Goal: Task Accomplishment & Management: Manage account settings

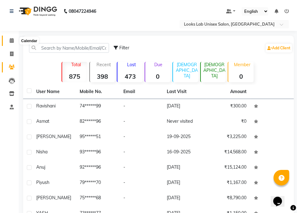
click at [15, 41] on span at bounding box center [11, 40] width 11 height 7
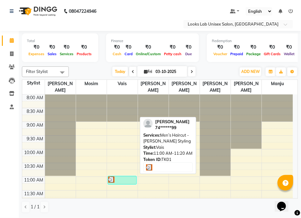
click at [127, 178] on div at bounding box center [122, 180] width 28 height 6
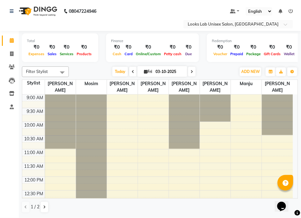
click at [55, 71] on span "Filter Stylist" at bounding box center [45, 72] width 47 height 11
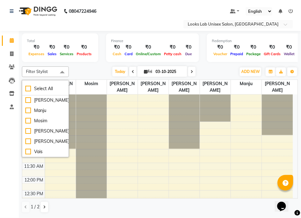
scroll to position [58, 0]
click at [42, 93] on li "Select All" at bounding box center [45, 89] width 46 height 13
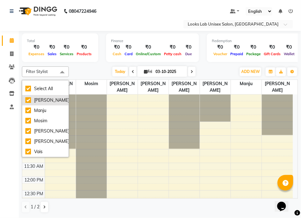
checkbox input "true"
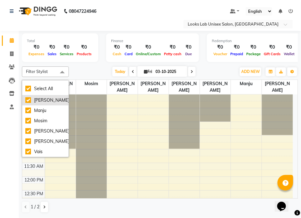
checkbox input "true"
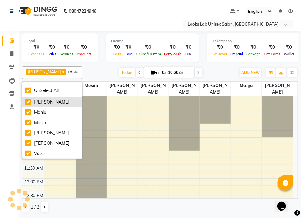
scroll to position [31, 0]
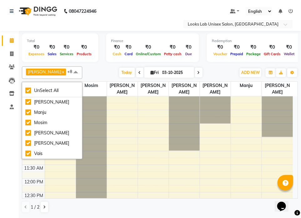
drag, startPoint x: 100, startPoint y: 67, endPoint x: 104, endPoint y: 74, distance: 8.4
click at [100, 68] on div "[PERSON_NAME] x [PERSON_NAME] x [PERSON_NAME] x [PERSON_NAME] x Manju x Mosim x…" at bounding box center [160, 73] width 276 height 13
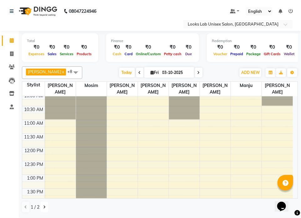
click at [45, 210] on button at bounding box center [45, 207] width 8 height 11
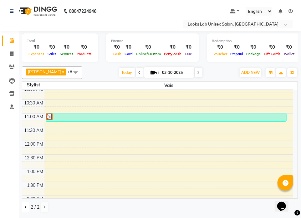
click at [24, 208] on icon at bounding box center [25, 208] width 3 height 4
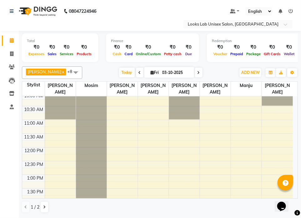
drag, startPoint x: 77, startPoint y: 70, endPoint x: 73, endPoint y: 83, distance: 14.1
click at [77, 73] on span at bounding box center [75, 73] width 13 height 12
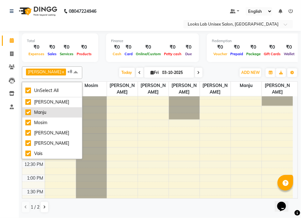
click at [45, 111] on div "Manju" at bounding box center [51, 112] width 53 height 7
checkbox input "false"
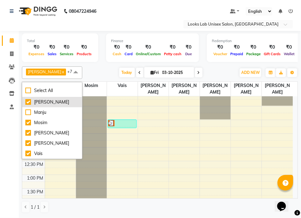
click at [48, 104] on div "[PERSON_NAME]" at bounding box center [51, 102] width 53 height 7
checkbox input "false"
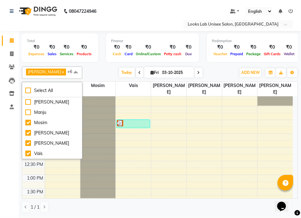
click at [93, 73] on div "[DATE] [DATE]" at bounding box center [160, 72] width 150 height 9
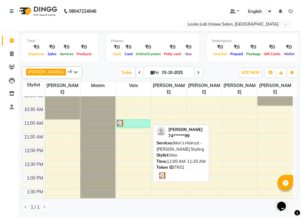
click at [129, 121] on div at bounding box center [133, 123] width 32 height 6
click at [141, 126] on div "[PERSON_NAME], TK01, 11:00 AM-11:20 AM, Men’s Haircut - [PERSON_NAME] Styling" at bounding box center [133, 124] width 33 height 8
click at [140, 122] on div at bounding box center [133, 123] width 32 height 6
click at [126, 122] on div at bounding box center [133, 123] width 32 height 6
click at [131, 125] on div at bounding box center [133, 123] width 32 height 6
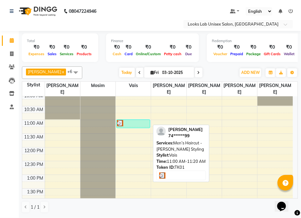
click at [131, 125] on div at bounding box center [133, 123] width 32 height 6
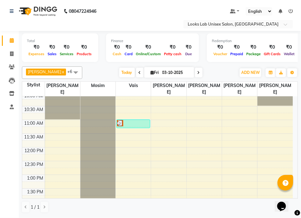
click at [62, 103] on div at bounding box center [62, 92] width 35 height 54
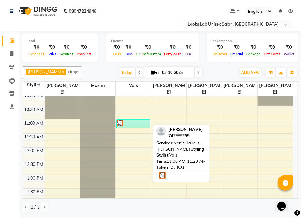
click at [134, 122] on div at bounding box center [133, 123] width 32 height 6
drag, startPoint x: 134, startPoint y: 122, endPoint x: 148, endPoint y: 129, distance: 15.1
click at [134, 123] on div at bounding box center [133, 123] width 32 height 6
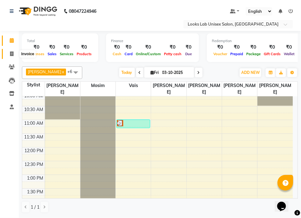
click at [6, 52] on span at bounding box center [11, 54] width 11 height 7
select select "service"
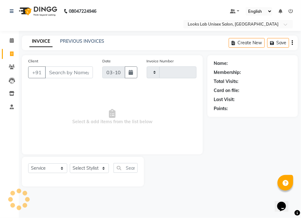
type input "1261"
select select "9115"
click at [11, 43] on icon at bounding box center [12, 40] width 4 height 5
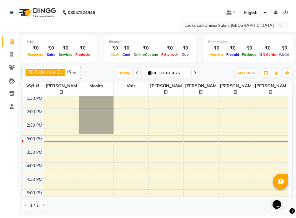
scroll to position [156, 0]
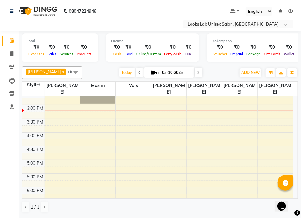
click at [145, 120] on div "9:00 AM 9:30 AM 10:00 AM 10:30 AM 11:00 AM 11:30 AM 12:00 PM 12:30 PM 1:00 PM 1…" at bounding box center [157, 118] width 270 height 357
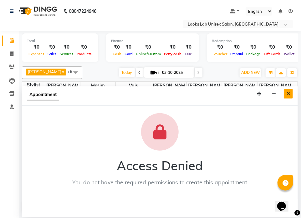
click at [289, 94] on icon "Close" at bounding box center [287, 94] width 3 height 4
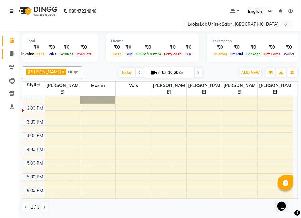
click at [13, 56] on span at bounding box center [11, 54] width 11 height 7
select select "9115"
select select "service"
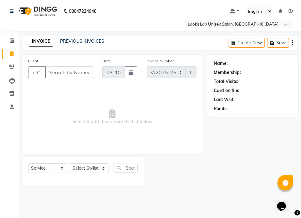
click at [65, 73] on input "Client" at bounding box center [69, 73] width 48 height 12
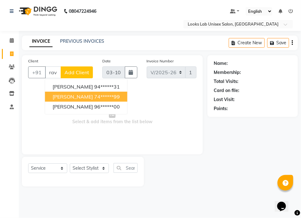
click at [75, 95] on span "[PERSON_NAME]" at bounding box center [73, 97] width 40 height 6
type input "74******99"
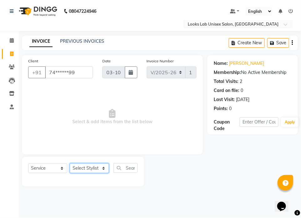
click at [88, 171] on select "Select Stylist [PERSON_NAME] [PERSON_NAME] [PERSON_NAME] [PERSON_NAME] Manju [P…" at bounding box center [89, 169] width 39 height 10
select select "93211"
click at [70, 164] on select "Select Stylist [PERSON_NAME] [PERSON_NAME] [PERSON_NAME] [PERSON_NAME] Manju [P…" at bounding box center [89, 169] width 39 height 10
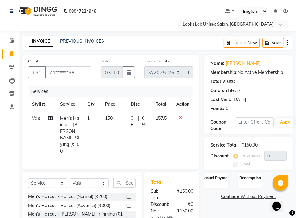
checkbox input "false"
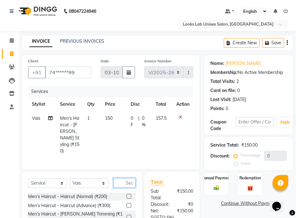
click at [121, 178] on input "text" at bounding box center [124, 183] width 22 height 10
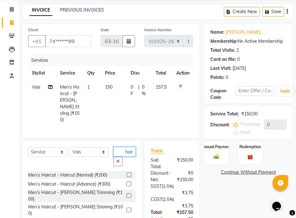
scroll to position [47, 0]
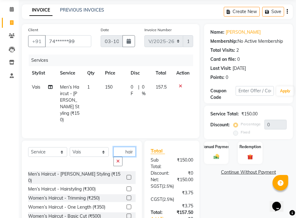
type input "hair"
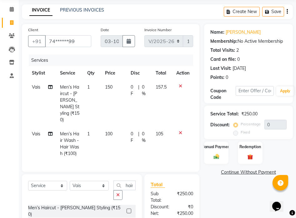
checkbox input "false"
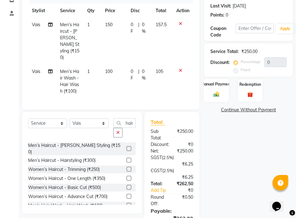
click at [213, 85] on label "Manual Payment" at bounding box center [216, 84] width 31 height 6
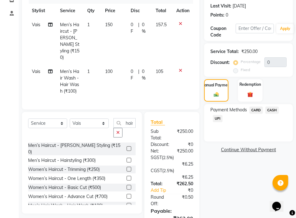
click at [216, 119] on span "UPI" at bounding box center [218, 118] width 10 height 7
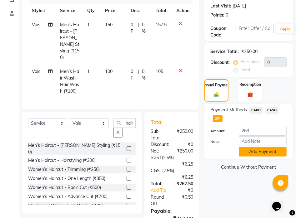
click at [247, 150] on button "Add Payment" at bounding box center [263, 152] width 48 height 10
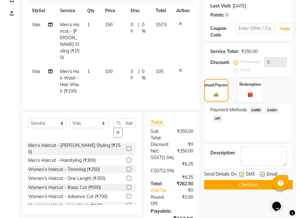
click at [256, 185] on button "Checkout" at bounding box center [248, 185] width 89 height 10
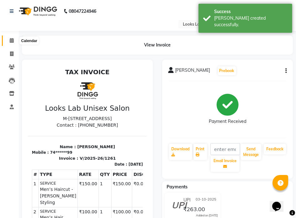
click at [11, 42] on icon at bounding box center [12, 40] width 4 height 5
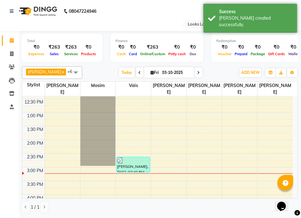
scroll to position [123, 0]
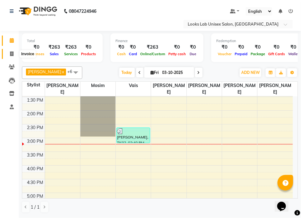
click at [9, 54] on span at bounding box center [11, 54] width 11 height 7
select select "9115"
select select "service"
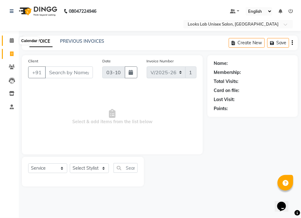
click at [11, 43] on span at bounding box center [11, 40] width 11 height 7
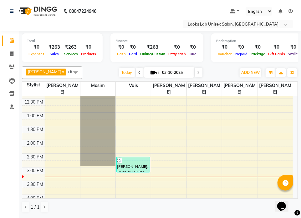
scroll to position [156, 0]
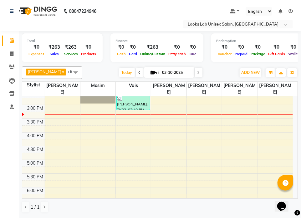
click at [98, 111] on div "9:00 AM 9:30 AM 10:00 AM 10:30 AM 11:00 AM 11:30 AM 12:00 PM 12:30 PM 1:00 PM 1…" at bounding box center [157, 118] width 270 height 357
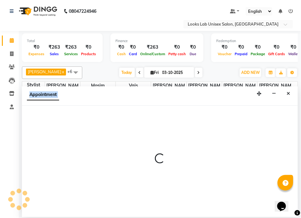
click at [98, 111] on div at bounding box center [160, 162] width 276 height 112
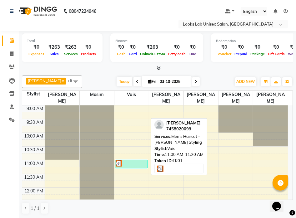
scroll to position [63, 0]
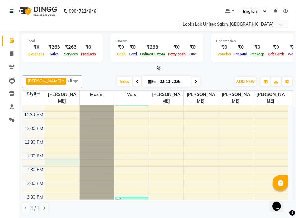
click at [61, 160] on div "9:00 AM 9:30 AM 10:00 AM 10:30 AM 11:00 AM 11:30 AM 12:00 PM 12:30 PM 1:00 PM 1…" at bounding box center [155, 221] width 266 height 357
select select "93209"
select select "795"
select select "tentative"
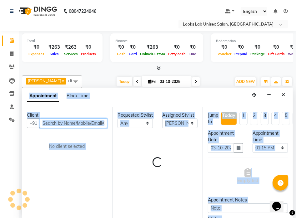
scroll to position [0, 0]
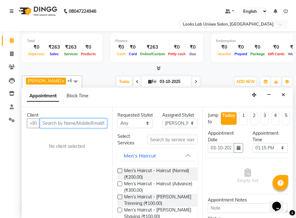
click at [55, 127] on input "text" at bounding box center [74, 124] width 68 height 10
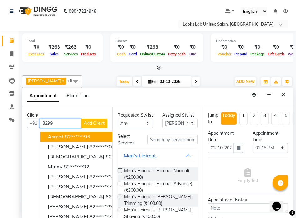
click at [83, 136] on ngb-highlight "82******96" at bounding box center [78, 137] width 26 height 6
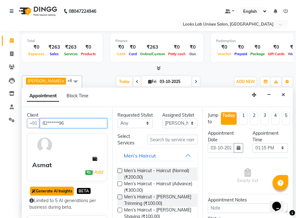
scroll to position [63, 0]
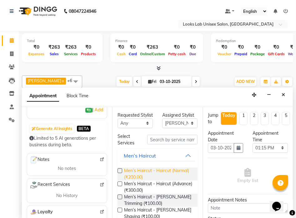
type input "82******96"
click at [148, 181] on span "Men’s Haircut - Haircut (Normal) (₹200.00)" at bounding box center [158, 174] width 68 height 13
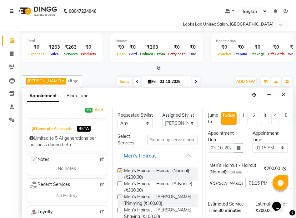
checkbox input "false"
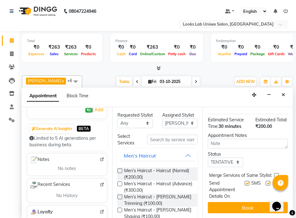
drag, startPoint x: 290, startPoint y: 156, endPoint x: 4, endPoint y: 11, distance: 320.3
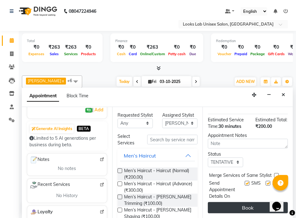
click at [256, 205] on button "Book" at bounding box center [248, 208] width 80 height 11
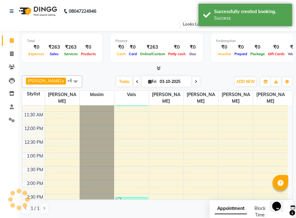
scroll to position [0, 0]
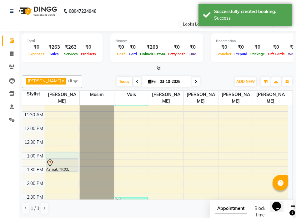
click at [64, 158] on div "9:00 AM 9:30 AM 10:00 AM 10:30 AM 11:00 AM 11:30 AM 12:00 PM 12:30 PM 1:00 PM 1…" at bounding box center [155, 221] width 266 height 357
select select "93209"
select select "780"
select select "tentative"
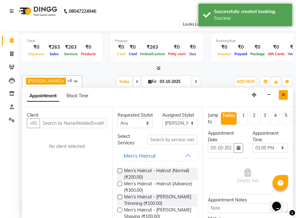
click at [281, 95] on button "Close" at bounding box center [283, 95] width 9 height 10
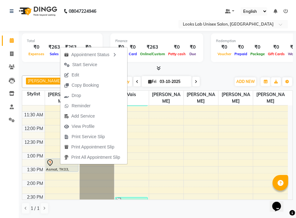
click at [133, 67] on div at bounding box center [157, 68] width 271 height 7
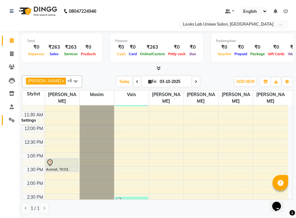
click at [14, 120] on icon at bounding box center [12, 120] width 6 height 5
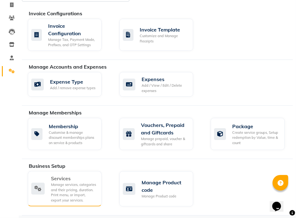
scroll to position [64, 0]
click at [67, 175] on div "Services" at bounding box center [74, 179] width 46 height 8
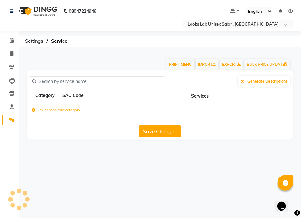
click at [67, 173] on div "08047224946 Select Location × Looks Lab Unisex Salon, Lda Colony Default Panel …" at bounding box center [150, 109] width 301 height 218
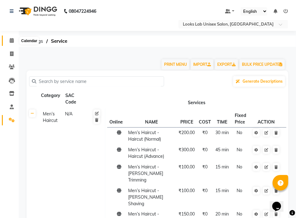
click at [11, 41] on icon at bounding box center [12, 40] width 4 height 5
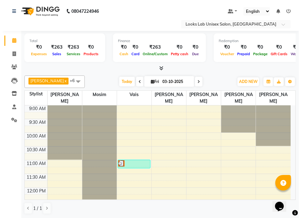
scroll to position [63, 0]
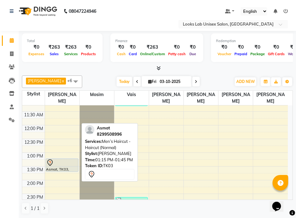
click at [64, 167] on div "Asmat, TK03, 01:15 PM-01:45 PM, Men’s Haircut - Haircut (Normal)" at bounding box center [62, 165] width 32 height 13
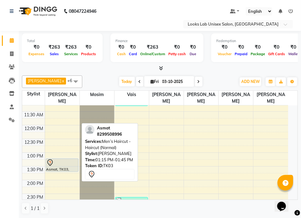
select select "7"
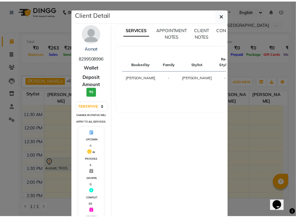
scroll to position [99, 0]
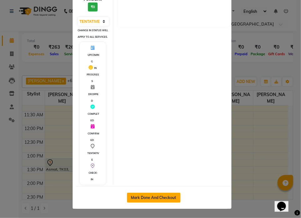
click at [154, 201] on button "Mark Done And Checkout" at bounding box center [153, 198] width 53 height 10
select select "service"
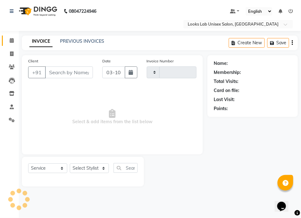
type input "1262"
select select "9115"
type input "82******96"
select select "93209"
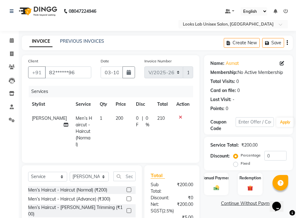
click at [118, 119] on td "200" at bounding box center [122, 132] width 20 height 40
select select "93209"
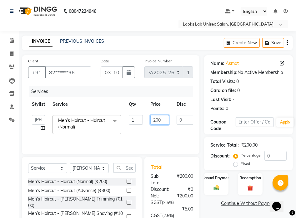
click at [161, 120] on input "200" at bounding box center [159, 120] width 19 height 10
type input "2"
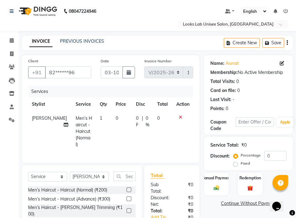
click at [76, 124] on span "Men’s Haircut - Haircut (Normal)" at bounding box center [84, 132] width 17 height 32
select select "93209"
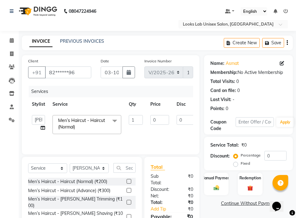
click at [92, 121] on span "Men’s Haircut - Haircut (Normal)" at bounding box center [81, 124] width 47 height 12
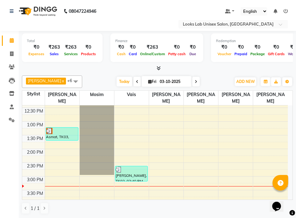
scroll to position [125, 0]
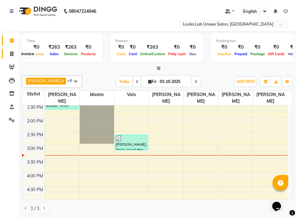
click at [12, 53] on icon at bounding box center [11, 54] width 3 height 5
select select "service"
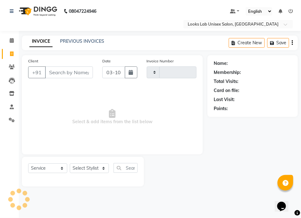
type input "1262"
select select "9115"
click at [89, 167] on select "Select Stylist [PERSON_NAME] [PERSON_NAME] [PERSON_NAME] [PERSON_NAME] Manju [P…" at bounding box center [89, 169] width 39 height 10
select select "93210"
click at [70, 164] on select "Select Stylist [PERSON_NAME] [PERSON_NAME] [PERSON_NAME] [PERSON_NAME] Manju [P…" at bounding box center [89, 169] width 39 height 10
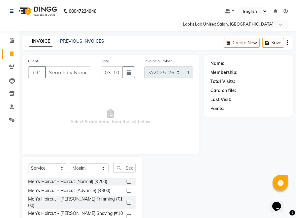
click at [127, 200] on label at bounding box center [129, 202] width 5 height 5
click at [127, 201] on input "checkbox" at bounding box center [129, 203] width 4 height 4
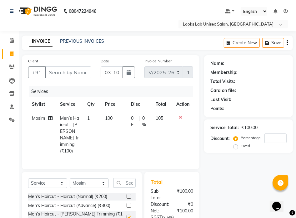
checkbox input "false"
click at [76, 77] on input "Client" at bounding box center [68, 73] width 46 height 12
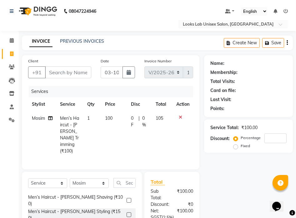
click at [127, 198] on label at bounding box center [129, 200] width 5 height 5
click at [127, 199] on input "checkbox" at bounding box center [129, 201] width 4 height 4
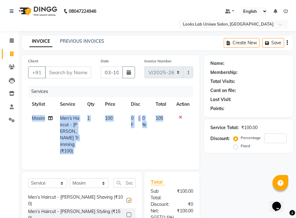
click at [123, 163] on div "Services Stylist Service Qty Price Disc Total Action Mosim Men’s Haircut - Bear…" at bounding box center [110, 125] width 165 height 78
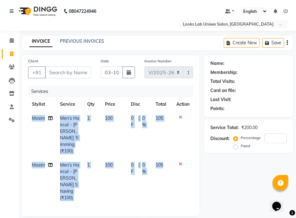
checkbox input "false"
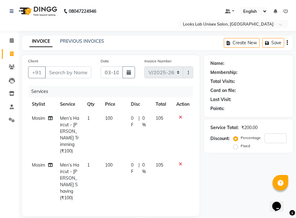
click at [179, 116] on icon at bounding box center [180, 117] width 3 height 4
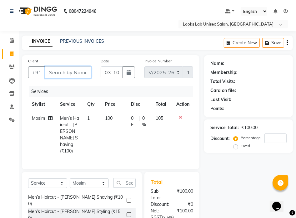
click at [72, 73] on input "Client" at bounding box center [68, 73] width 46 height 12
type input "m"
type input "0"
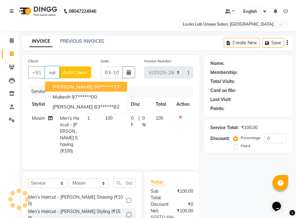
scroll to position [0, 5]
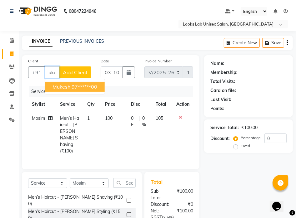
click at [77, 89] on ngb-highlight "97******00" at bounding box center [85, 87] width 26 height 6
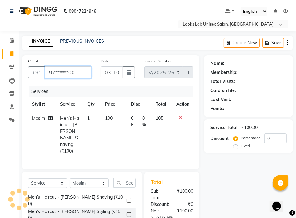
scroll to position [0, 0]
type input "97******00"
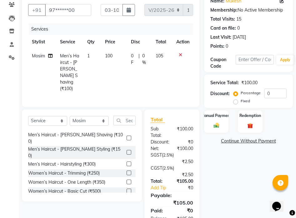
scroll to position [87, 0]
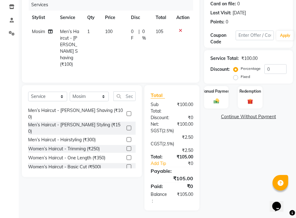
click at [233, 74] on div "Discount: Percentage Fixed 0" at bounding box center [248, 72] width 76 height 17
click at [241, 76] on label "Fixed" at bounding box center [245, 77] width 9 height 6
click at [235, 76] on input "Fixed" at bounding box center [237, 77] width 4 height 4
radio input "true"
click at [270, 73] on input "0" at bounding box center [275, 69] width 22 height 10
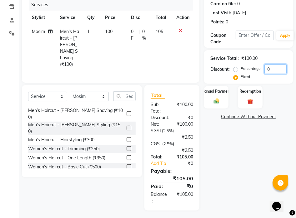
drag, startPoint x: 271, startPoint y: 70, endPoint x: 266, endPoint y: 69, distance: 5.1
click at [266, 69] on input "0" at bounding box center [275, 69] width 22 height 10
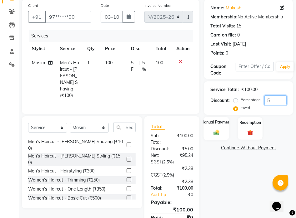
type input "5"
click at [222, 133] on div "Manual Payment" at bounding box center [216, 128] width 26 height 23
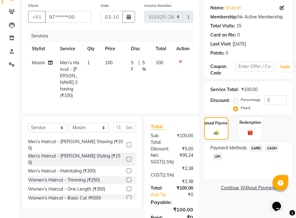
click at [274, 148] on span "CASH" at bounding box center [271, 148] width 13 height 7
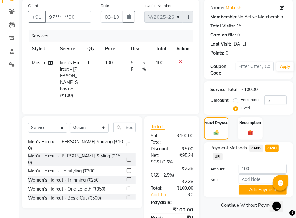
scroll to position [87, 0]
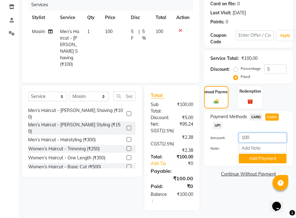
click at [245, 138] on input "100" at bounding box center [263, 138] width 48 height 10
type input "100"
click at [288, 122] on div "Payment Methods CARD CASH UPI Amount: 100 Note: Add Payment" at bounding box center [248, 138] width 89 height 55
click at [258, 160] on button "Add Payment" at bounding box center [263, 159] width 48 height 10
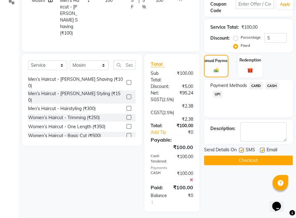
scroll to position [122, 0]
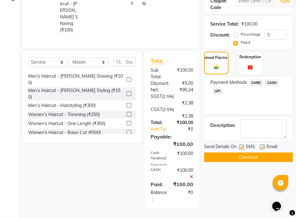
click at [261, 147] on label at bounding box center [262, 147] width 5 height 5
click at [261, 147] on input "checkbox" at bounding box center [262, 148] width 4 height 4
checkbox input "false"
click at [257, 85] on span "CARD" at bounding box center [255, 82] width 13 height 7
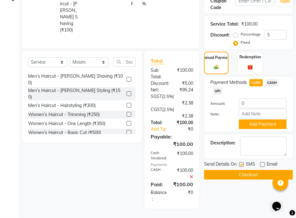
click at [273, 83] on span "CASH" at bounding box center [271, 82] width 13 height 7
click at [272, 83] on span "CASH" at bounding box center [271, 82] width 13 height 7
click at [277, 70] on div "Manual Payment Redemption" at bounding box center [248, 63] width 98 height 23
click at [248, 175] on button "Checkout" at bounding box center [248, 175] width 89 height 10
